Goal: Check status: Check status

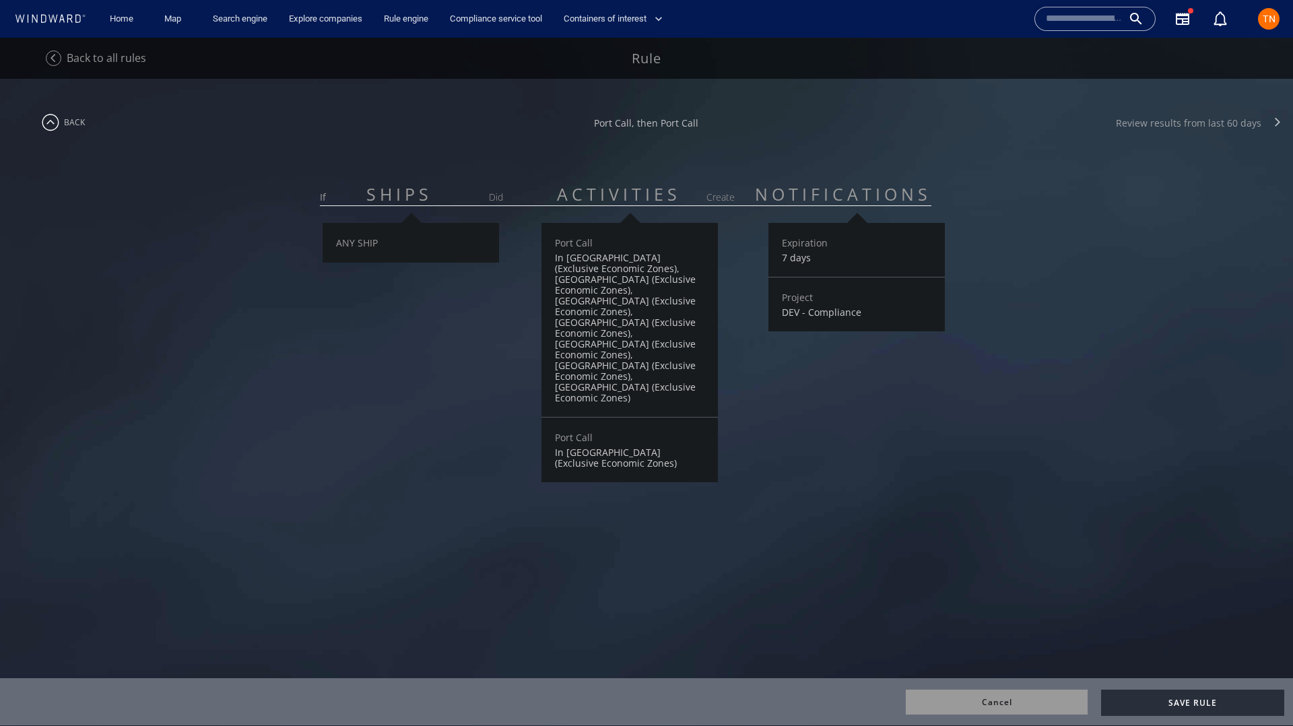
click at [1188, 124] on div "Review results from last 60 days" at bounding box center [1187, 122] width 145 height 13
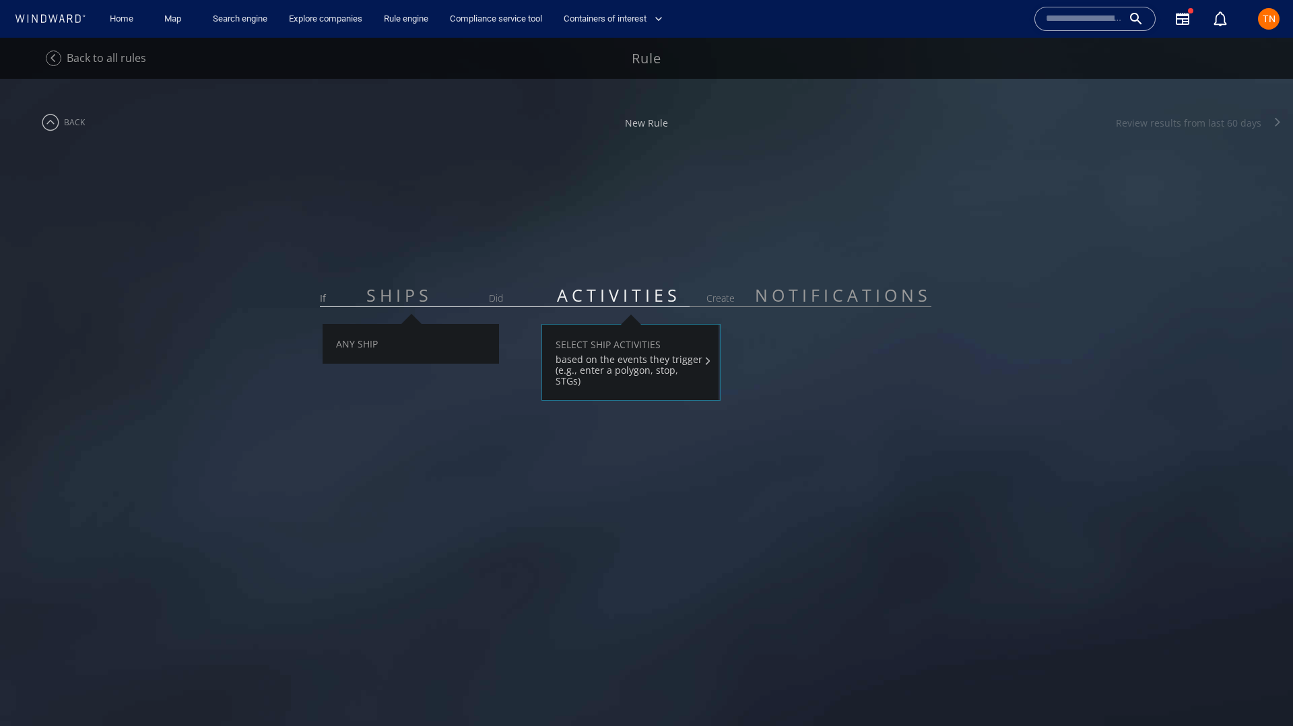
click at [82, 121] on span "back" at bounding box center [74, 121] width 21 height 11
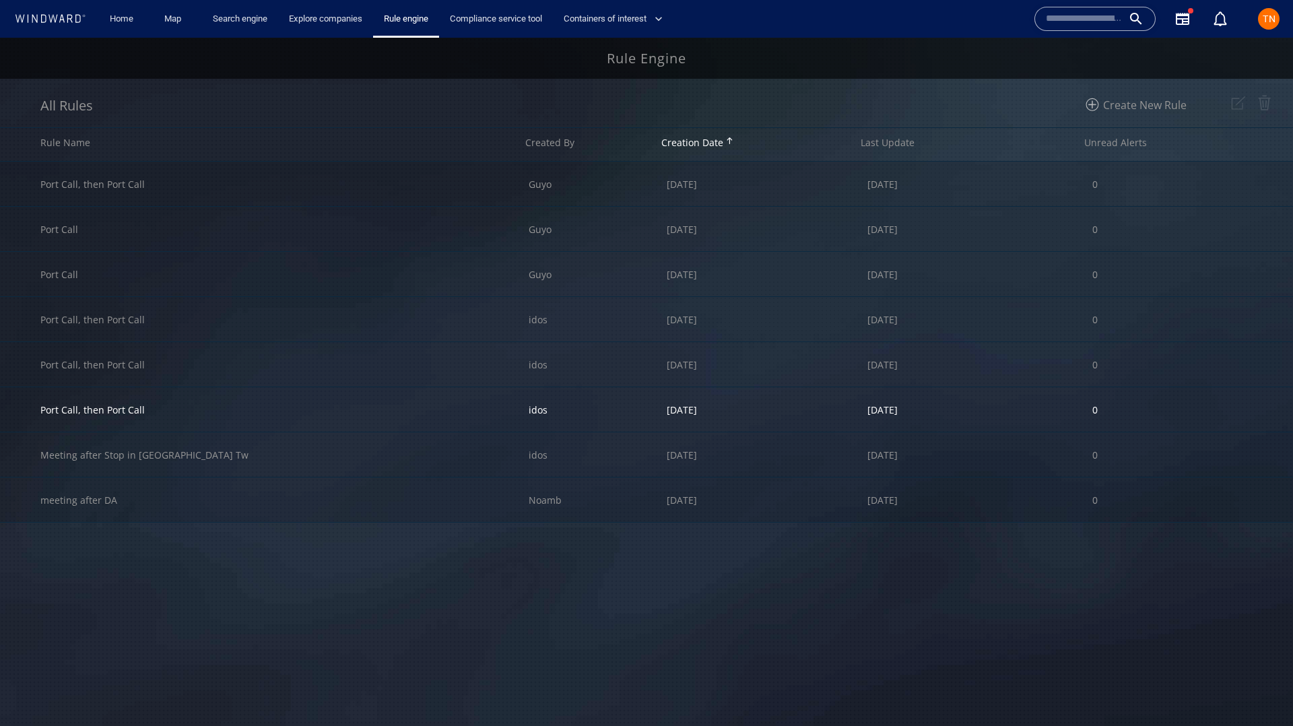
click at [212, 412] on div "Port Call, then Port Call" at bounding box center [284, 409] width 488 height 44
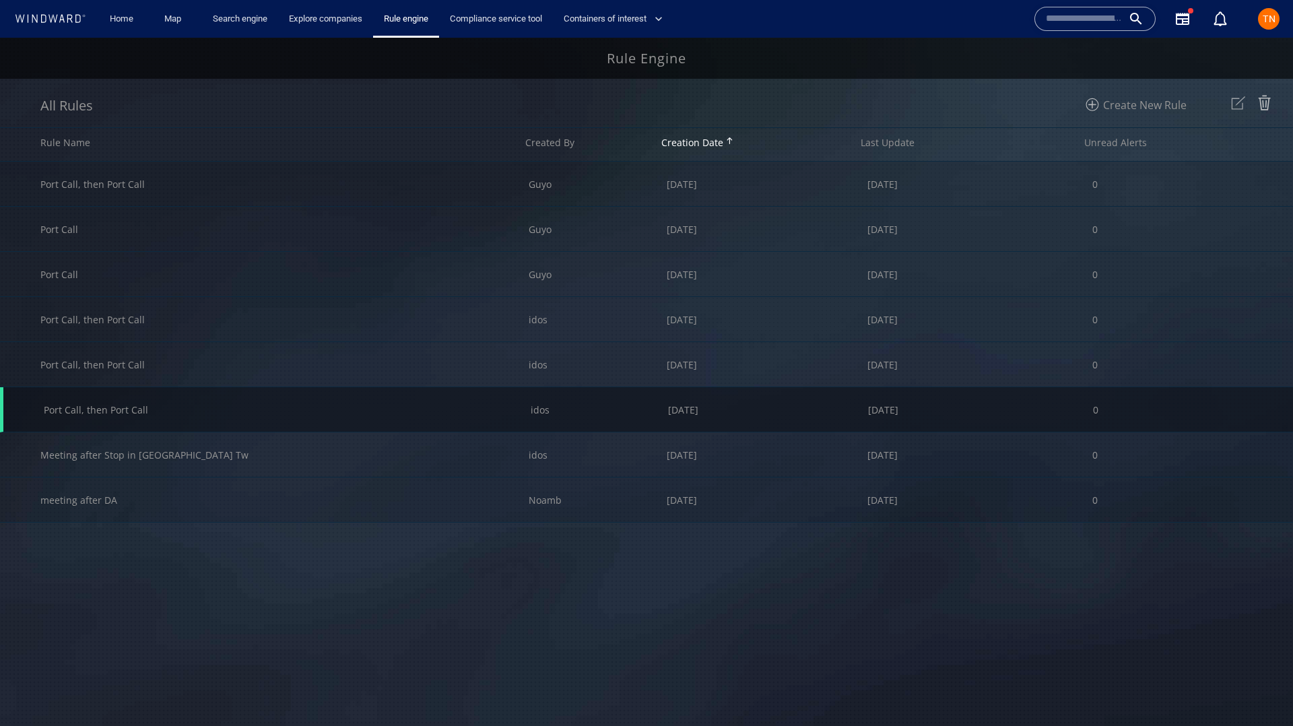
click at [1231, 104] on img at bounding box center [1238, 103] width 22 height 22
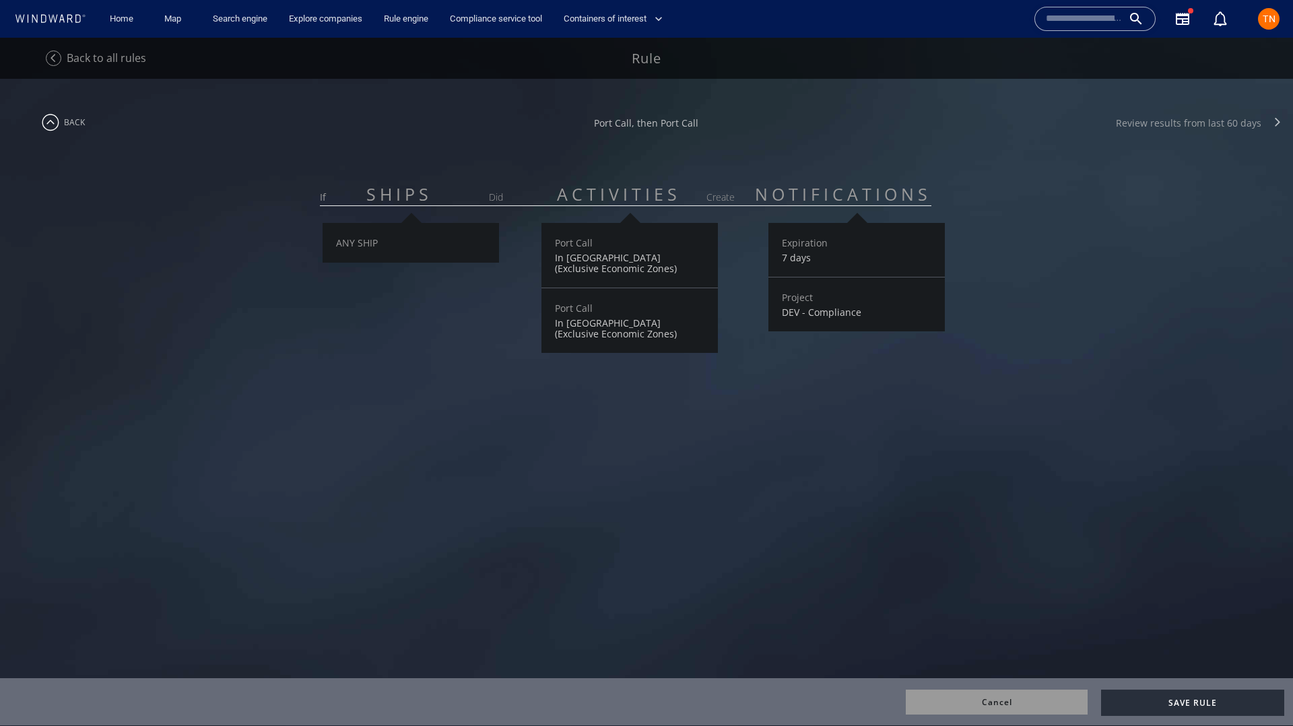
click at [1188, 120] on div "Review results from last 60 days" at bounding box center [1187, 122] width 145 height 13
